Goal: Complete application form

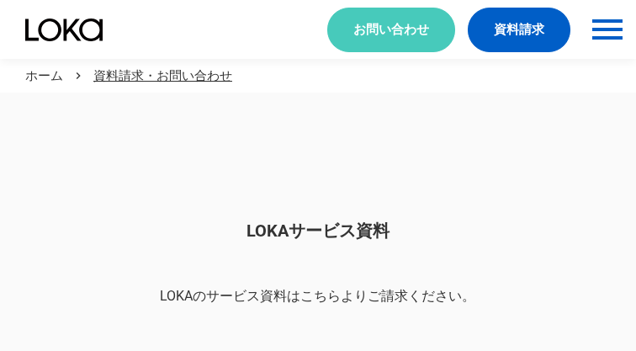
scroll to position [1414, 0]
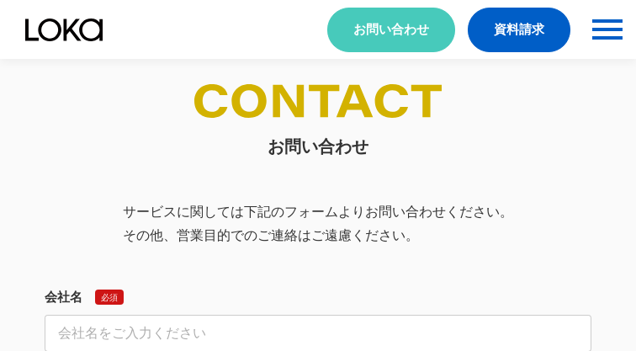
select select "その他"
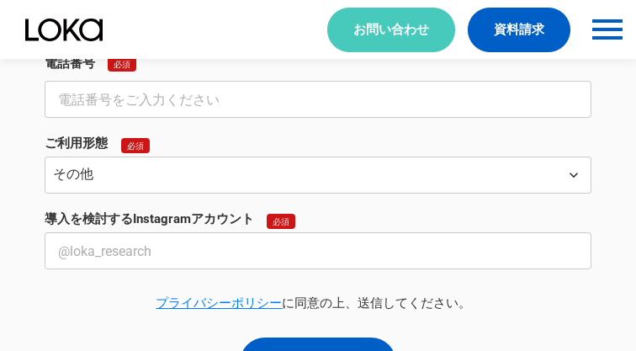
select select "その他"
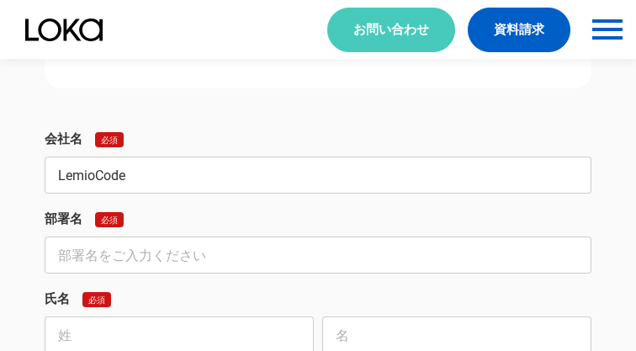
type input "LemioCode"
type input "事業・アライアンス開発部"
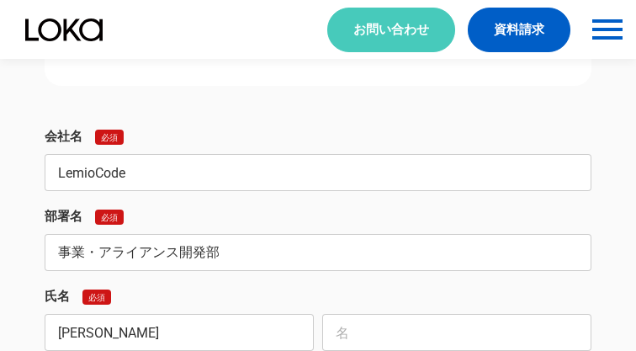
type input "[PERSON_NAME]"
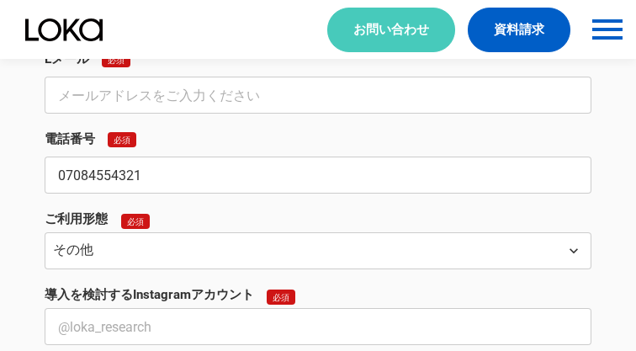
type input "07084554321"
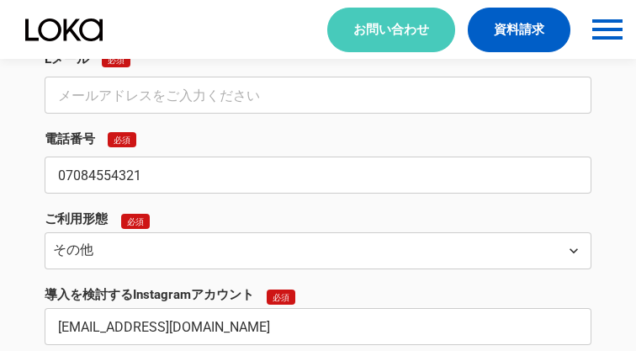
type input "[EMAIL_ADDRESS][DOMAIN_NAME]"
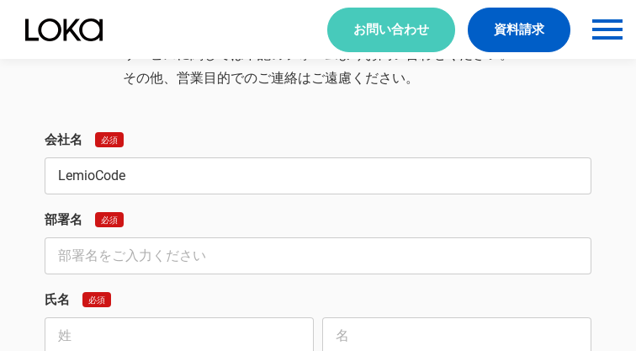
type input "LemioCode"
type input "事業・アライアンス開発部"
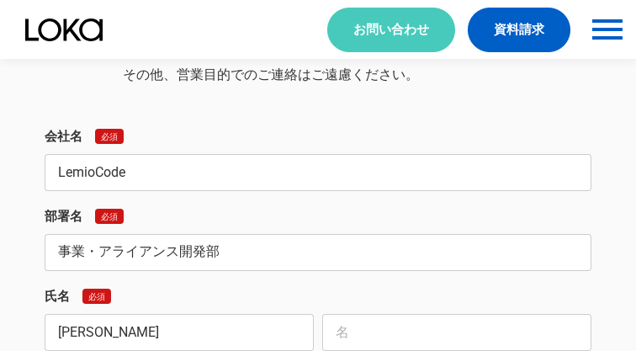
type input "[PERSON_NAME]"
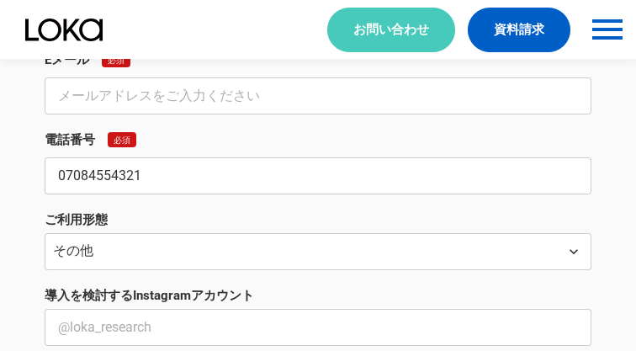
type input "07084554321"
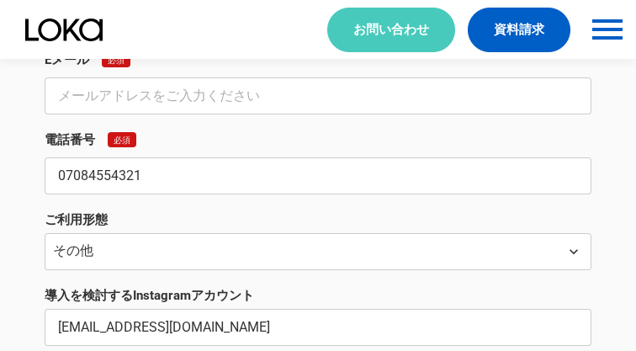
type input "[EMAIL_ADDRESS][DOMAIN_NAME]"
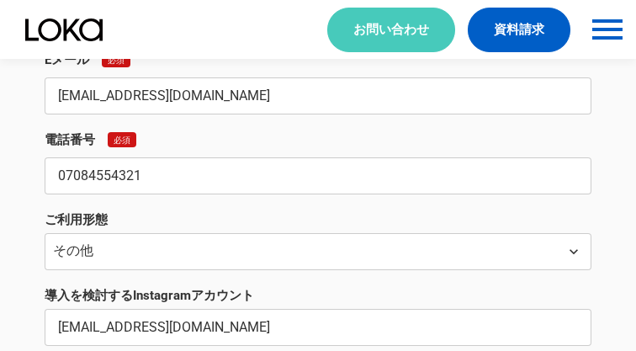
type input "[EMAIL_ADDRESS][DOMAIN_NAME]"
type textarea "lo・ipsumdolorsi ametconsectet。 「Adipi Elit」se・doeiusmodtempo（incid）utlab。 etdol…"
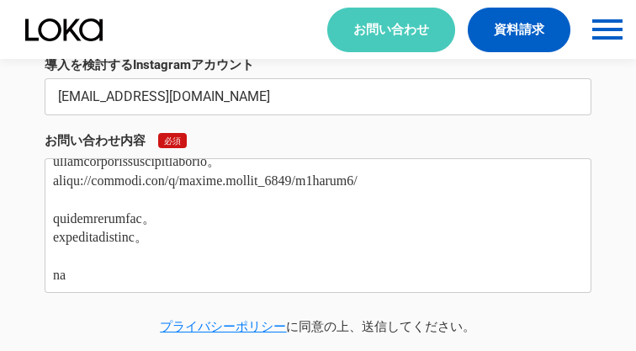
scroll to position [0, 0]
